Goal: Navigation & Orientation: Find specific page/section

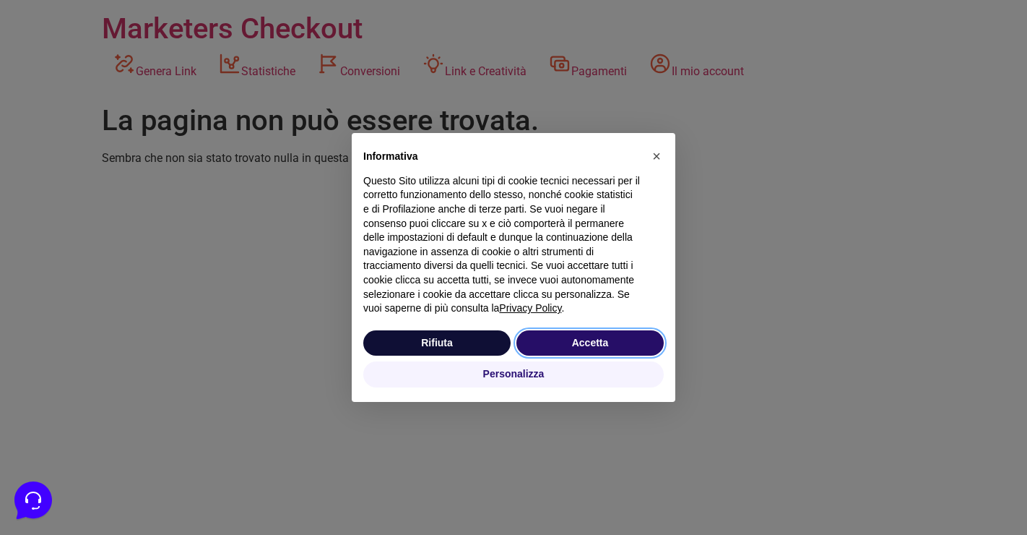
click at [543, 337] on button "Accetta" at bounding box center [590, 343] width 147 height 26
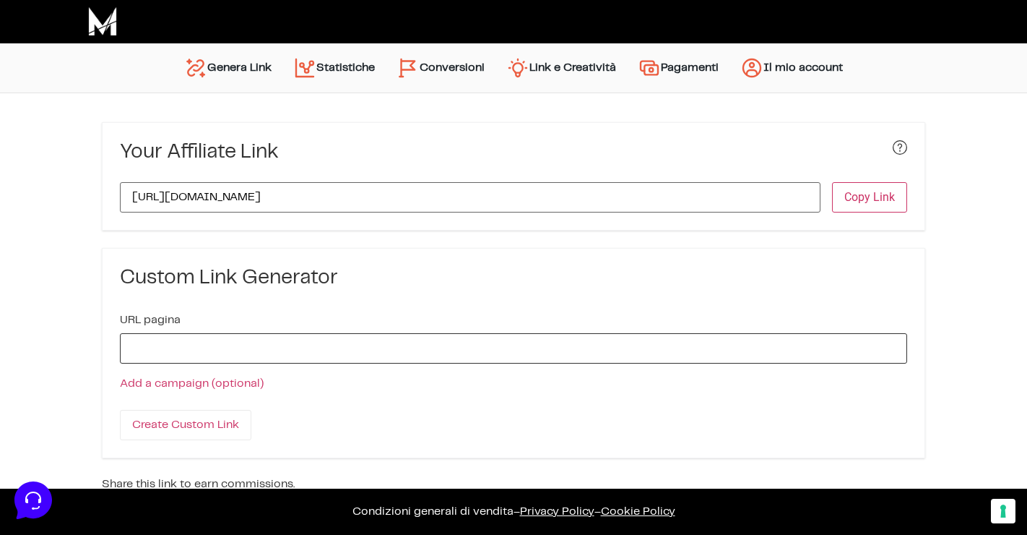
click at [246, 357] on input "URL pagina" at bounding box center [513, 348] width 787 height 30
click at [320, 200] on input "https://wearemarketers.net/corsi/?linker=210" at bounding box center [470, 197] width 701 height 30
click at [342, 73] on link "Statistiche" at bounding box center [333, 68] width 103 height 35
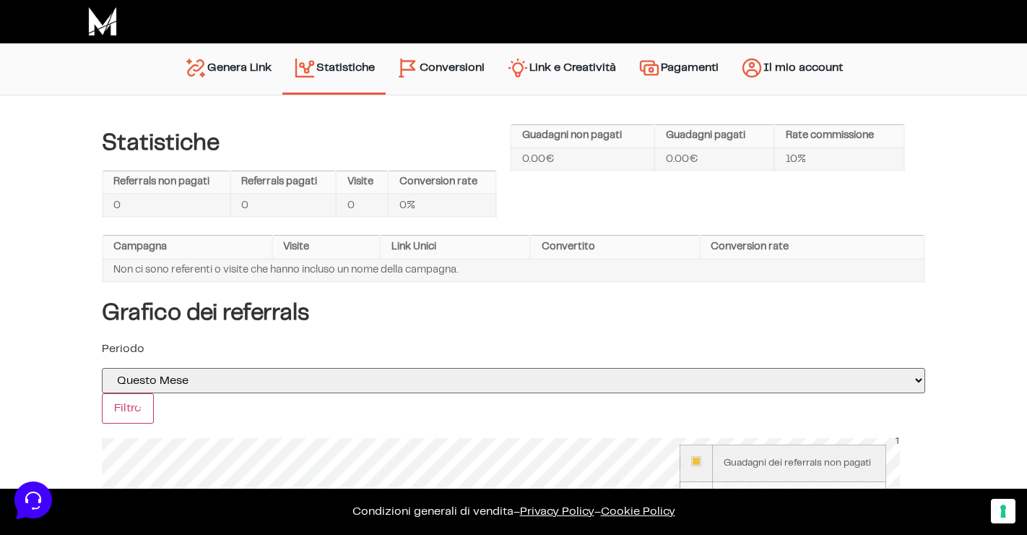
click at [434, 74] on link "Conversioni" at bounding box center [441, 69] width 110 height 37
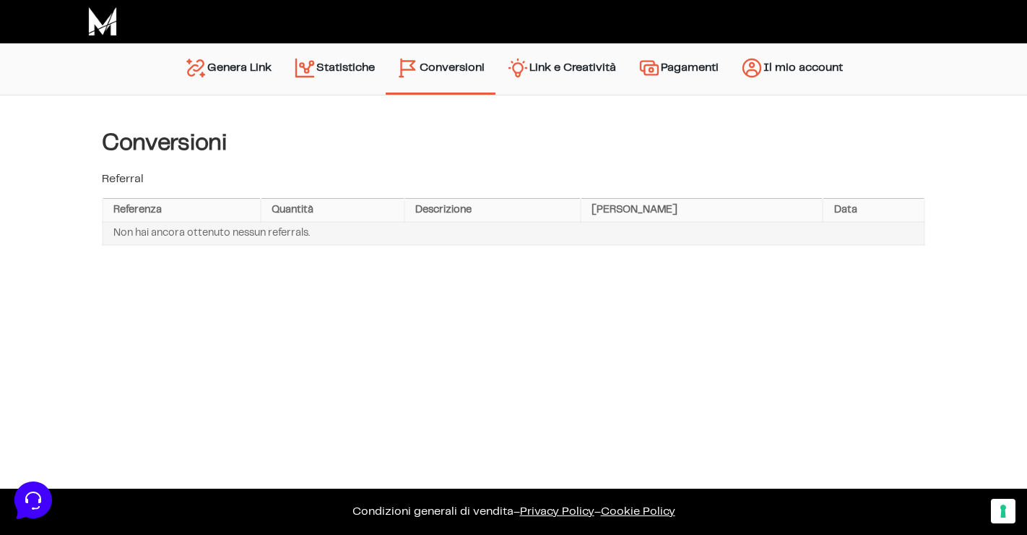
click at [561, 76] on link "Link e Creatività" at bounding box center [561, 69] width 131 height 37
